Goal: Information Seeking & Learning: Check status

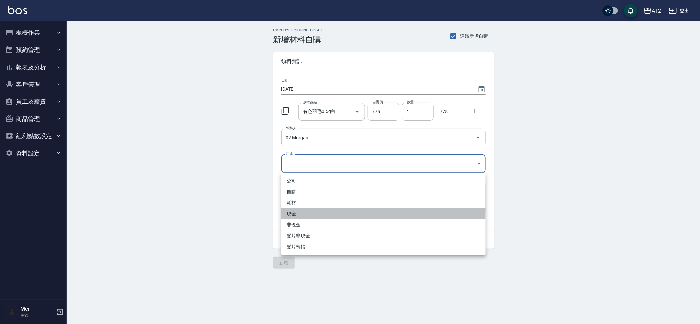
click at [303, 217] on li "現金" at bounding box center [383, 213] width 205 height 11
type input "現金"
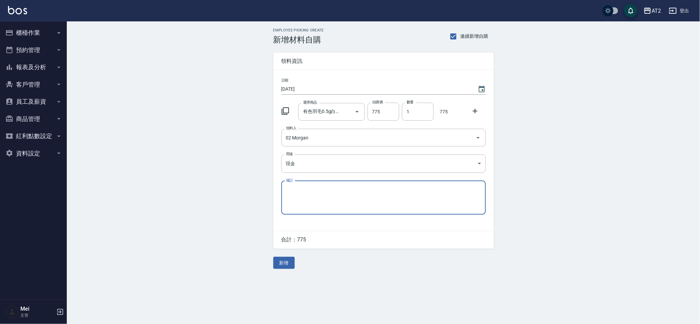
click at [218, 199] on div "Employee Picking Create 新增材料自購 連續新增自購 領料資訊 日期 2025/10/15 選擇商品 有色羽毛0.5g白金髮20吋 選擇…" at bounding box center [383, 148] width 633 height 254
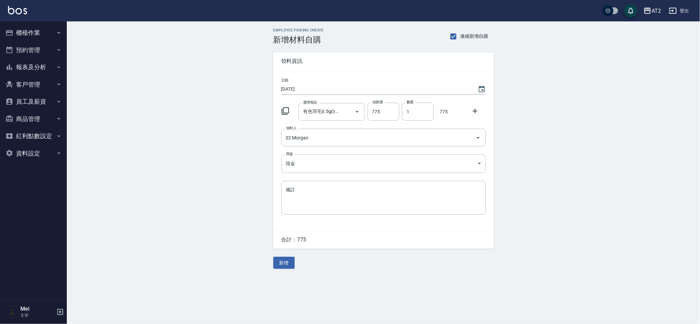
click at [290, 276] on div "Employee Picking Create 新增材料自購 連續新增自購 領料資訊 日期 2025/10/15 選擇商品 有色羽毛0.5g白金髮20吋 選擇…" at bounding box center [350, 162] width 700 height 324
click at [287, 265] on button "新增" at bounding box center [283, 263] width 21 height 12
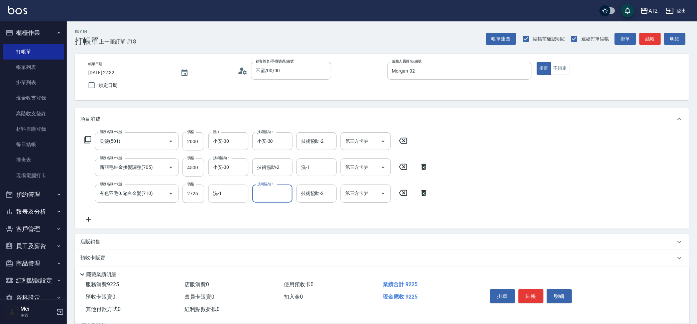
click at [244, 202] on div "洗-1" at bounding box center [228, 193] width 40 height 18
type input "小安-30"
click at [240, 192] on div "小安-30 洗-1" at bounding box center [228, 193] width 40 height 18
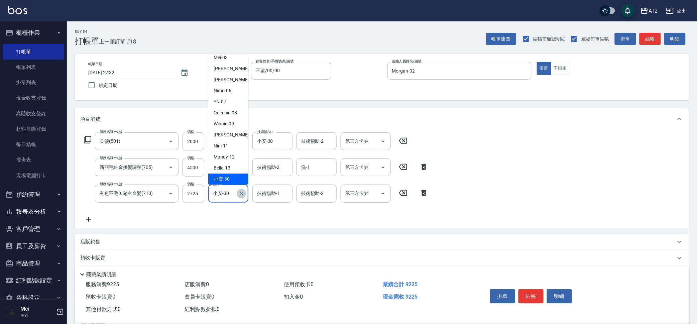
click at [243, 193] on icon "Clear" at bounding box center [241, 193] width 7 height 7
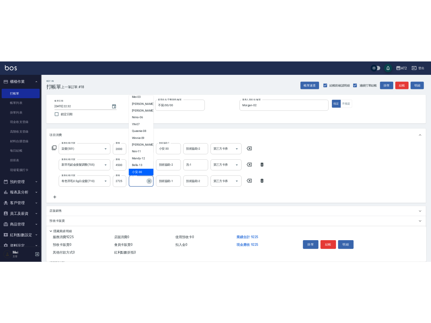
scroll to position [2, 0]
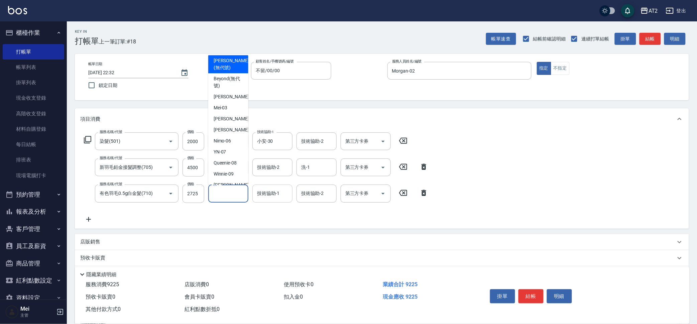
click at [269, 187] on div "技術協助-1 技術協助-1" at bounding box center [272, 193] width 40 height 18
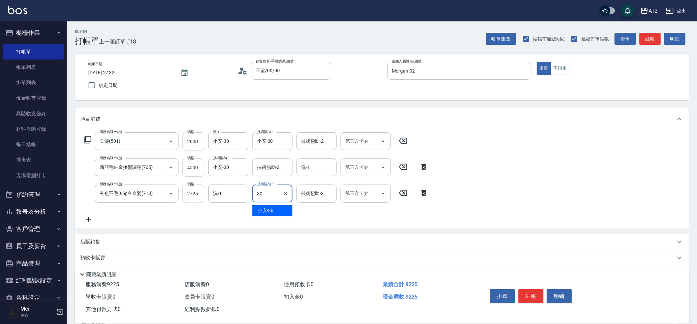
type input "小安-30"
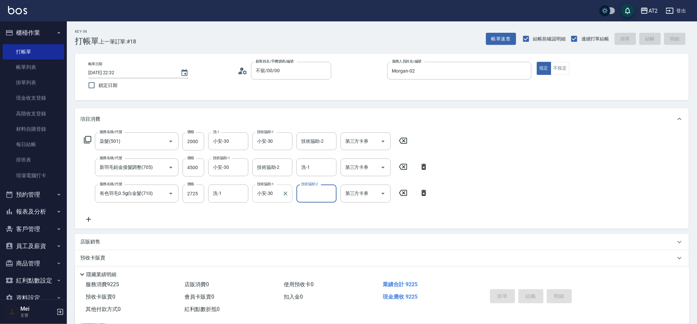
type input "2025/10/15 23:45"
type input "0"
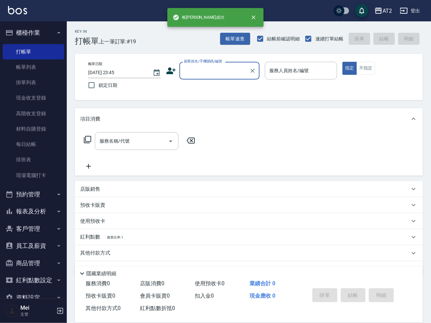
click at [54, 208] on button "報表及分析" at bounding box center [33, 211] width 61 height 17
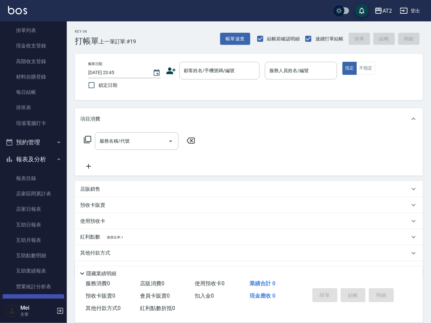
scroll to position [167, 0]
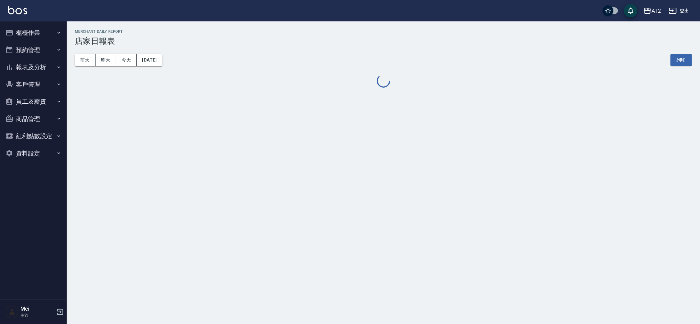
click at [299, 135] on div "AT2 2025-10-15 店家日報表 列印時間： 2025-10-15-23:45 Merchant Daily Report 店家日報表 前天 昨天 今…" at bounding box center [350, 162] width 700 height 324
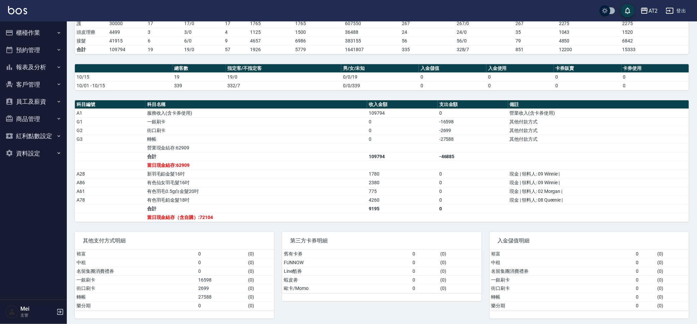
scroll to position [145, 0]
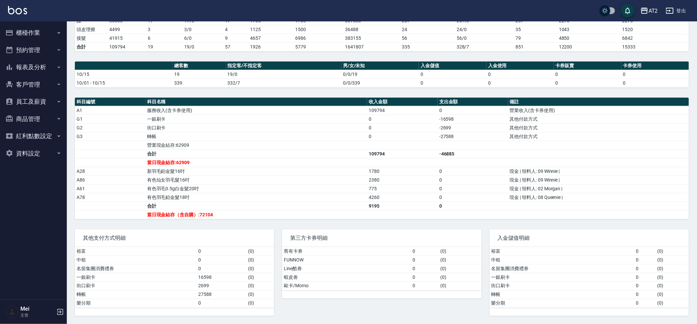
click at [300, 136] on td "轉帳" at bounding box center [256, 136] width 222 height 9
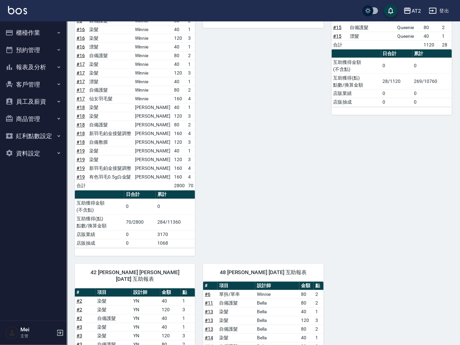
scroll to position [200, 0]
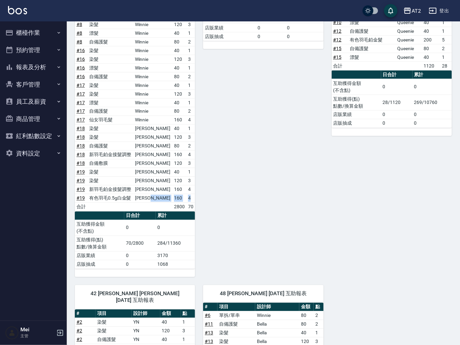
drag, startPoint x: 189, startPoint y: 197, endPoint x: 161, endPoint y: 196, distance: 28.4
click at [161, 196] on tr "# 19 有色羽毛0.5g白金髮 Morgan 160 4" at bounding box center [135, 198] width 120 height 9
drag, startPoint x: 189, startPoint y: 119, endPoint x: 101, endPoint y: 114, distance: 88.4
click at [101, 114] on tbody "# 5 染髮 Winnie 40 1 # 5 染髮 Winnie 120 3 # 5 漂髮 Winnie 40 1 # 5 自備護髮 Winnie 80 2 …" at bounding box center [135, 67] width 120 height 287
drag, startPoint x: 189, startPoint y: 198, endPoint x: 78, endPoint y: 193, distance: 111.7
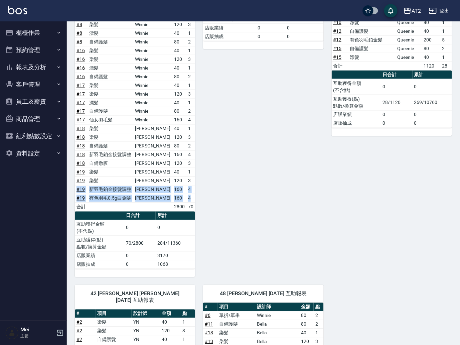
click at [78, 193] on tbody "# 5 染髮 Winnie 40 1 # 5 染髮 Winnie 120 3 # 5 漂髮 Winnie 40 1 # 5 自備護髮 Winnie 80 2 …" at bounding box center [135, 67] width 120 height 287
click at [431, 12] on icon "button" at bounding box center [433, 11] width 8 height 8
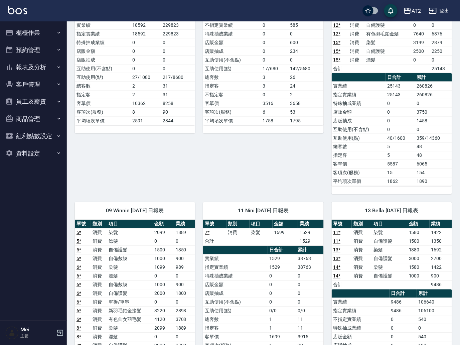
scroll to position [62, 0]
